Goal: Information Seeking & Learning: Check status

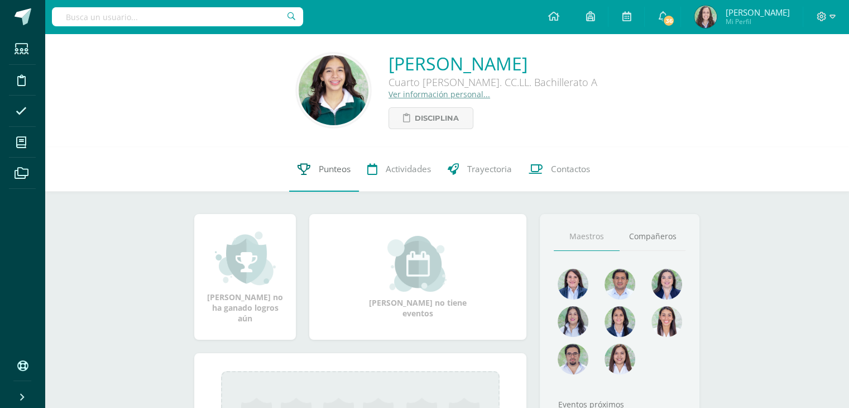
click at [339, 188] on link "Punteos" at bounding box center [324, 169] width 70 height 45
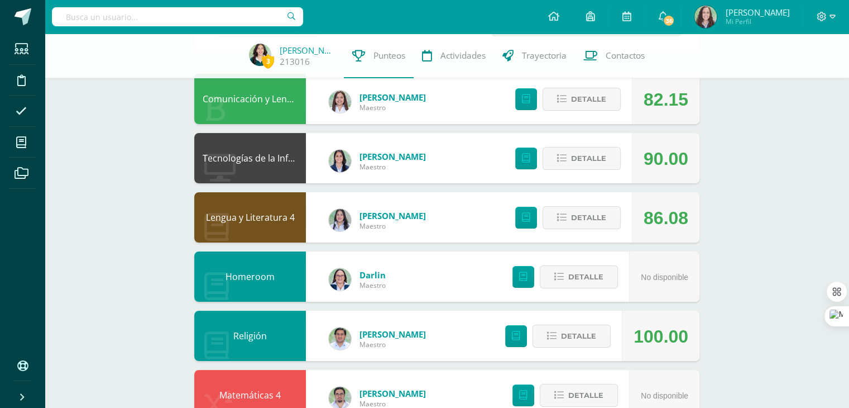
scroll to position [108, 0]
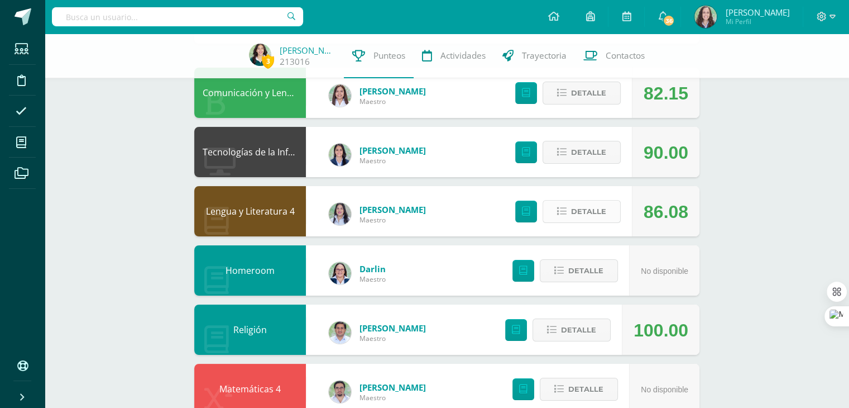
click at [576, 218] on span "Detalle" at bounding box center [588, 211] width 35 height 21
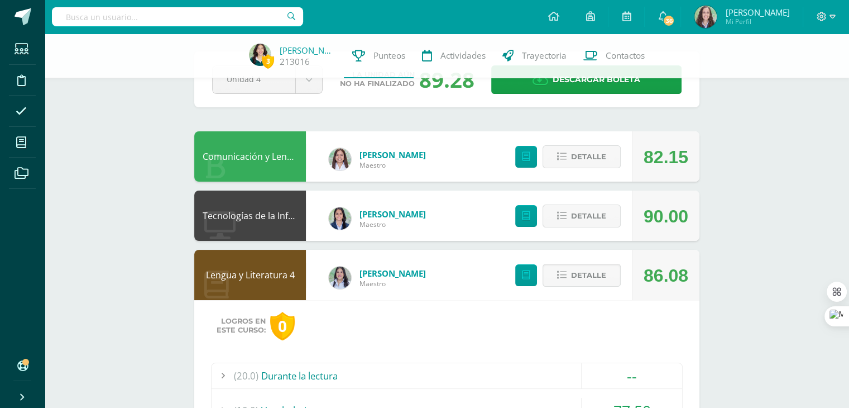
scroll to position [45, 0]
click at [578, 273] on span "Detalle" at bounding box center [588, 275] width 35 height 21
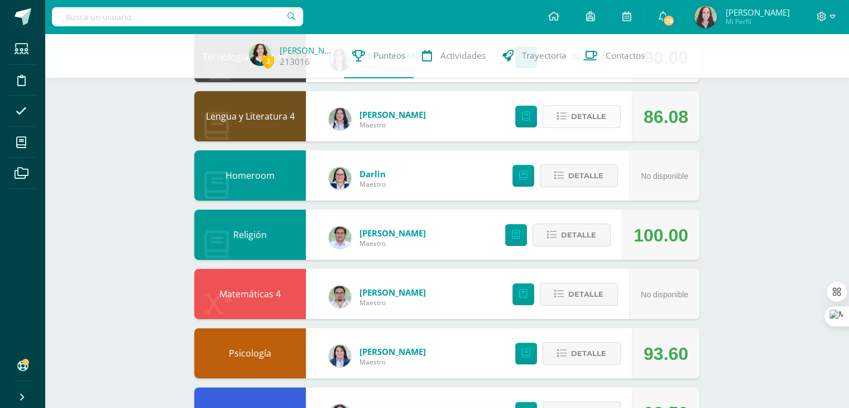
scroll to position [205, 0]
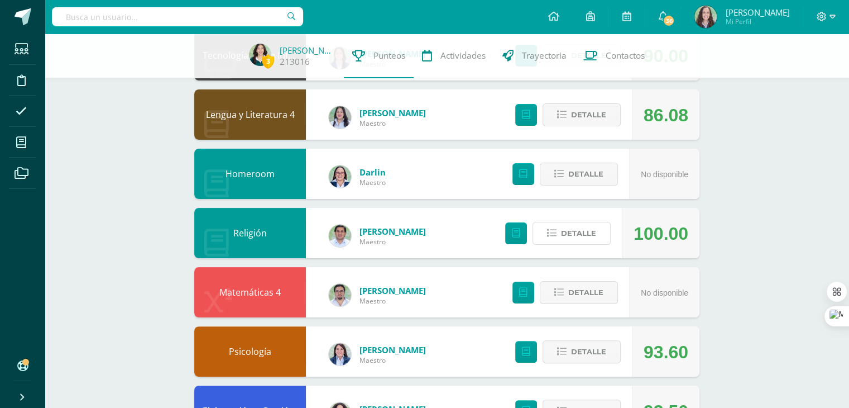
drag, startPoint x: 598, startPoint y: 234, endPoint x: 601, endPoint y: 256, distance: 21.4
click at [598, 234] on button "Detalle" at bounding box center [572, 233] width 78 height 23
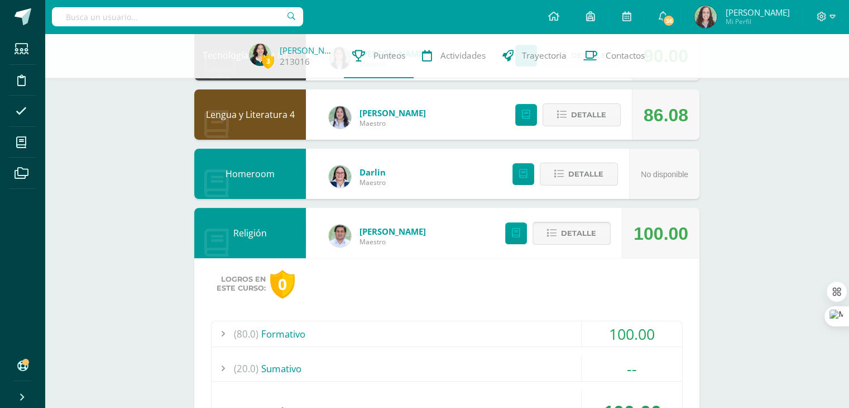
click at [579, 243] on span "Detalle" at bounding box center [578, 233] width 35 height 21
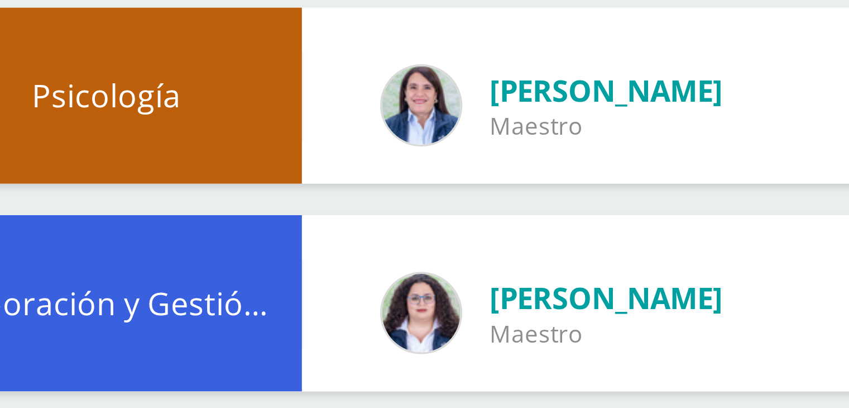
scroll to position [386, 0]
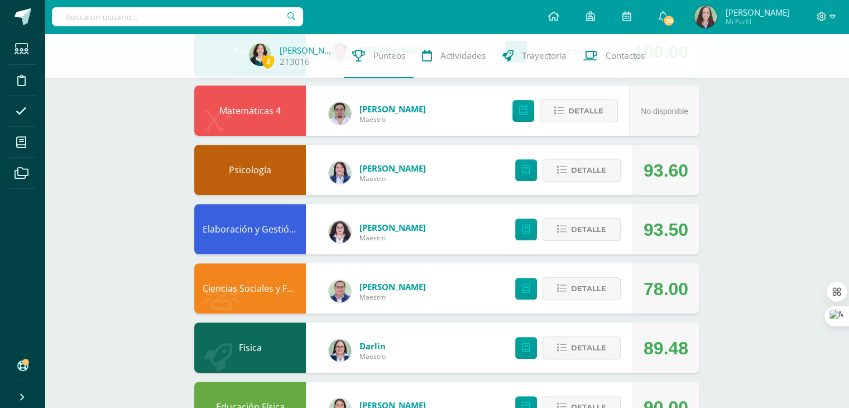
click at [380, 231] on link "[PERSON_NAME]" at bounding box center [393, 227] width 66 height 11
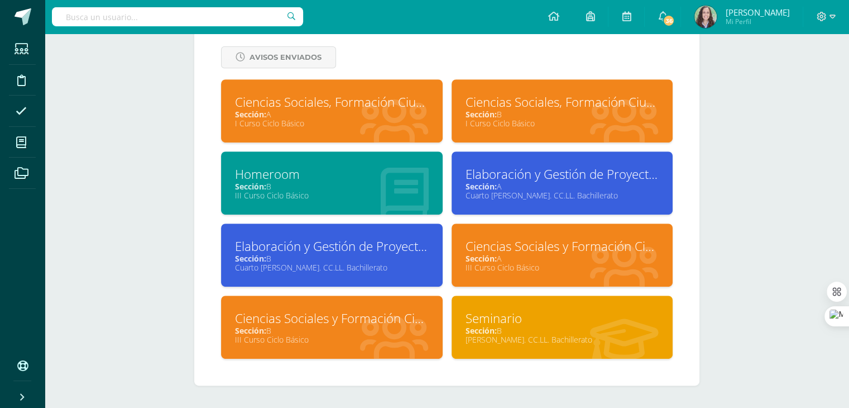
scroll to position [480, 0]
